Goal: Navigation & Orientation: Find specific page/section

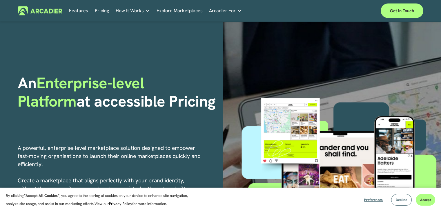
click at [397, 200] on span "Decline" at bounding box center [401, 199] width 11 height 5
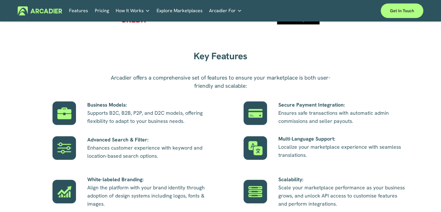
scroll to position [290, 0]
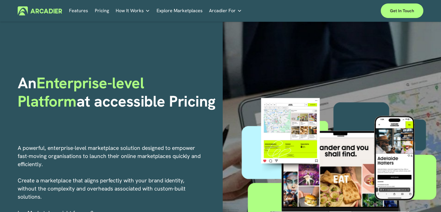
click at [166, 9] on link "Explore Marketplaces" at bounding box center [180, 10] width 46 height 9
